Goal: Transaction & Acquisition: Subscribe to service/newsletter

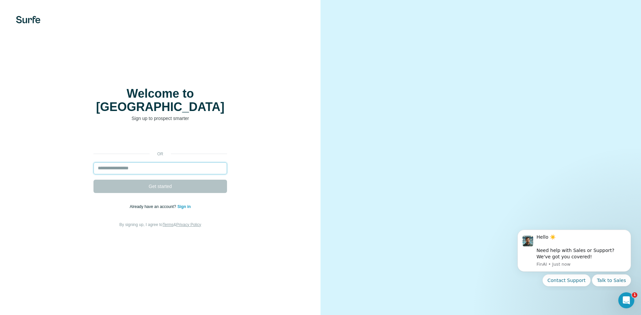
click at [172, 163] on input "email" at bounding box center [159, 169] width 133 height 12
click at [278, 117] on div "Welcome to Surfe Sign up to prospect smarter or Get started Already have an acc…" at bounding box center [160, 157] width 294 height 141
click at [144, 166] on input "email" at bounding box center [159, 169] width 133 height 12
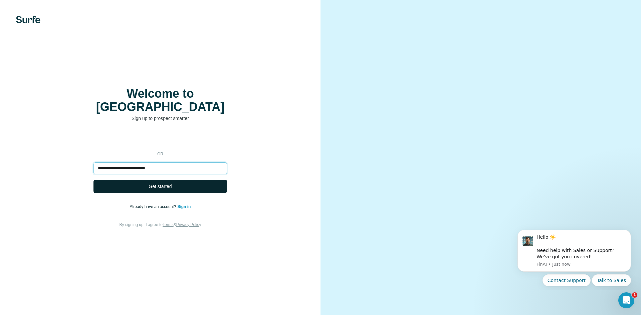
type input "**********"
click at [153, 180] on button "Get started" at bounding box center [159, 186] width 133 height 13
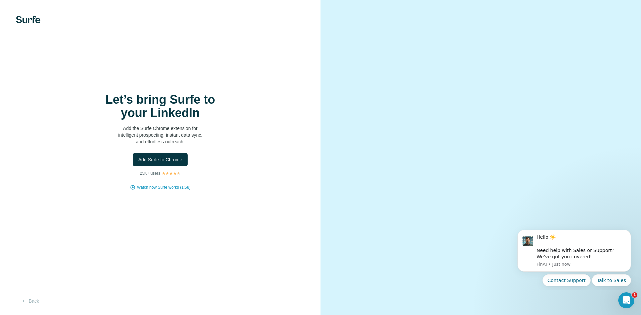
click at [509, 98] on video at bounding box center [480, 158] width 240 height 120
click at [35, 301] on button "Back" at bounding box center [30, 301] width 28 height 12
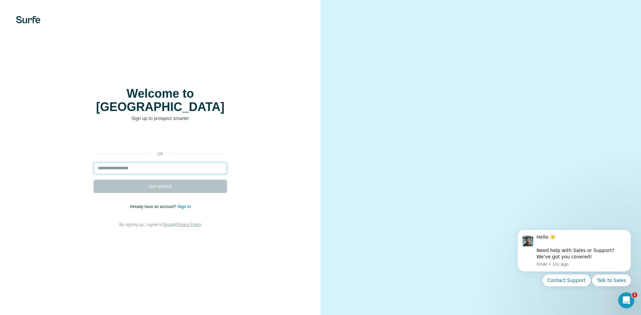
click at [118, 163] on input "email" at bounding box center [159, 169] width 133 height 12
click at [167, 163] on input "email" at bounding box center [159, 169] width 133 height 12
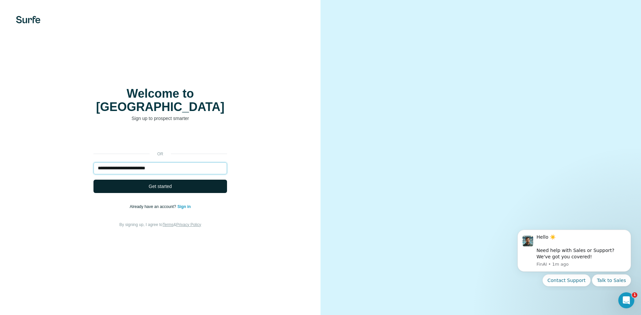
type input "**********"
click at [199, 186] on button "Get started" at bounding box center [159, 186] width 133 height 13
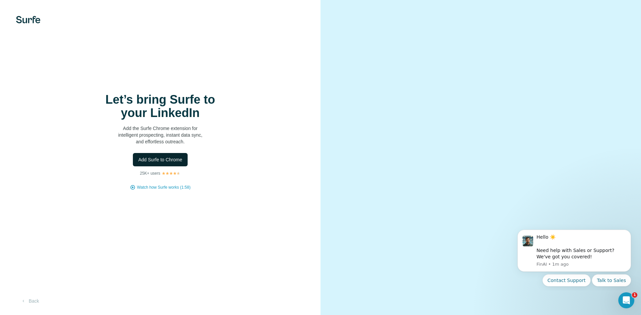
click at [165, 158] on span "Add Surfe to Chrome" at bounding box center [160, 159] width 44 height 7
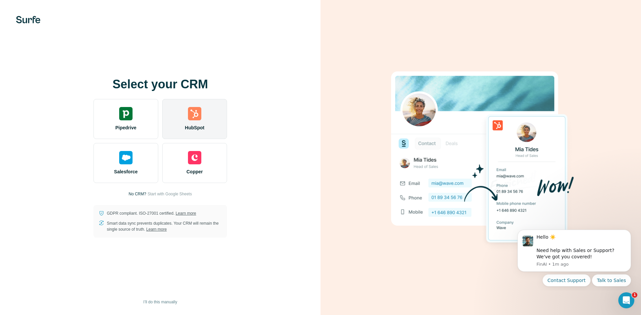
click at [194, 126] on span "HubSpot" at bounding box center [194, 127] width 19 height 7
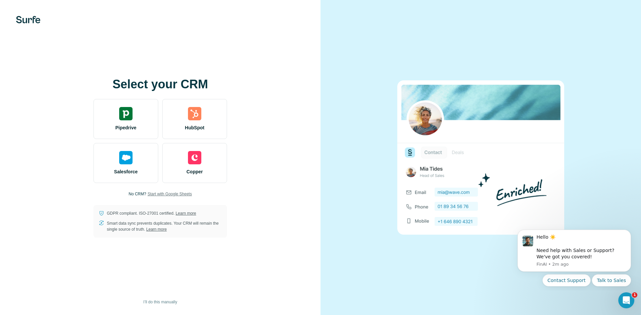
click at [176, 196] on span "Start with Google Sheets" at bounding box center [169, 194] width 44 height 6
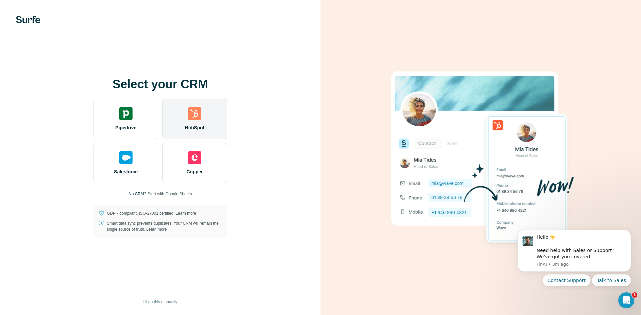
click at [207, 121] on div "HubSpot" at bounding box center [194, 119] width 65 height 40
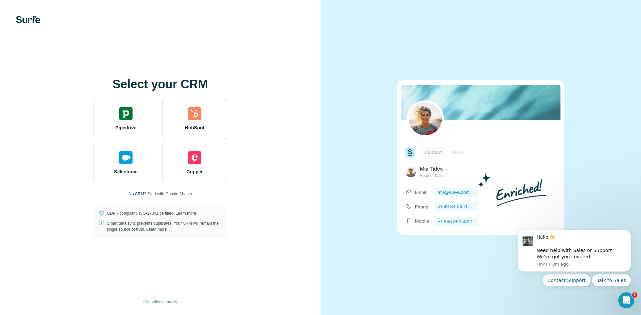
click at [157, 301] on span "I’ll do this manually" at bounding box center [160, 302] width 34 height 6
